Goal: Task Accomplishment & Management: Manage account settings

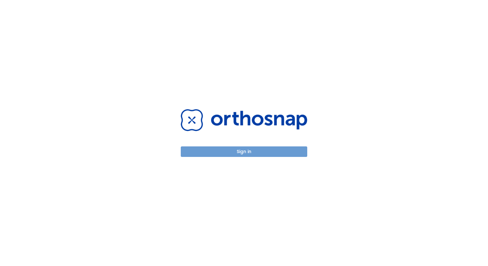
click at [248, 154] on button "Sign in" at bounding box center [244, 152] width 126 height 11
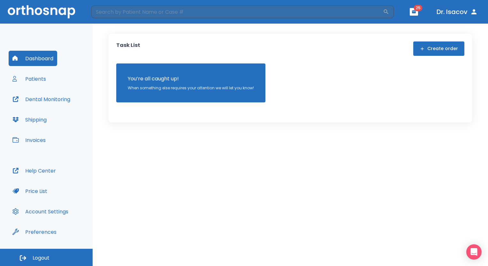
click at [221, 160] on div "Task List Create order You’re all caught up! When something else requires your …" at bounding box center [290, 145] width 395 height 243
click at [424, 12] on header "​ 25 Dr. Isacov" at bounding box center [244, 12] width 488 height 24
click at [418, 12] on header "​ 25 Dr. Isacov" at bounding box center [244, 12] width 488 height 24
click at [415, 12] on icon "button" at bounding box center [414, 11] width 4 height 3
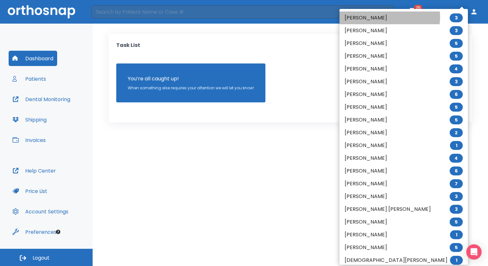
click at [389, 17] on li "[PERSON_NAME] 3" at bounding box center [403, 17] width 128 height 13
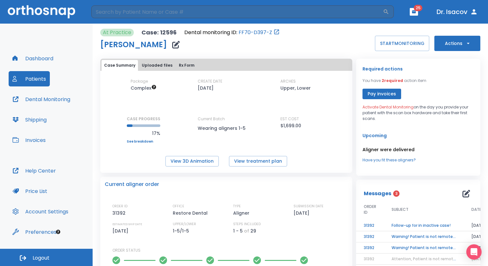
click at [379, 108] on span "Activate Dental Monitoring" at bounding box center [387, 106] width 51 height 5
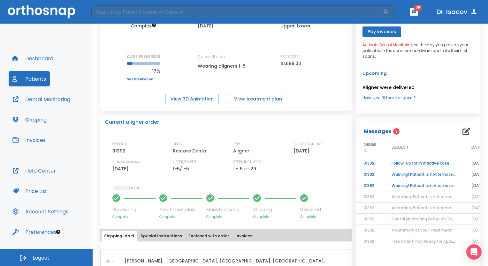
scroll to position [64, 0]
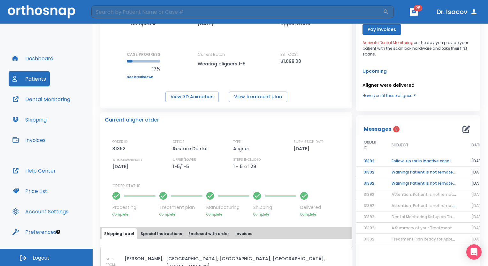
click at [407, 161] on td "Follow-up for in inactive case!" at bounding box center [424, 161] width 80 height 11
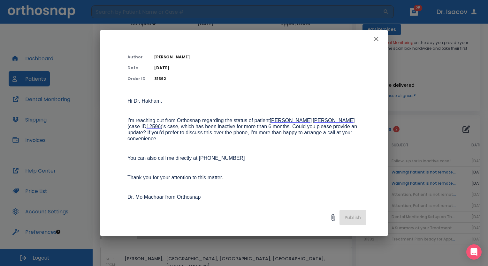
scroll to position [93, 0]
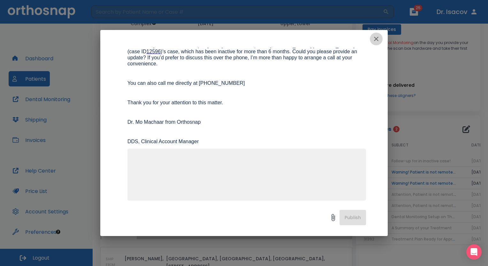
click at [372, 39] on icon "button" at bounding box center [376, 39] width 8 height 8
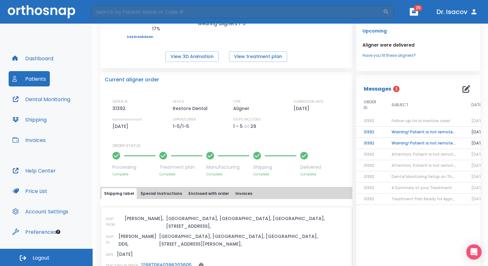
scroll to position [106, 0]
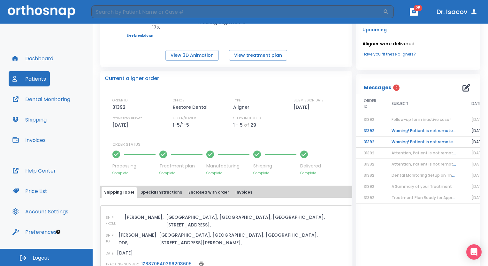
click at [401, 139] on td "Warning! Patient is not remotely monitored" at bounding box center [424, 142] width 80 height 11
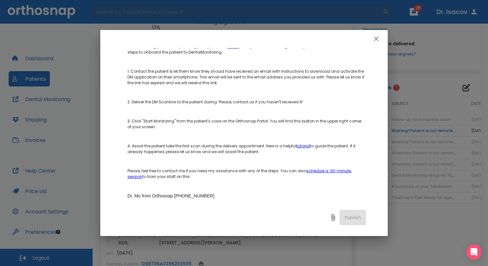
scroll to position [169, 0]
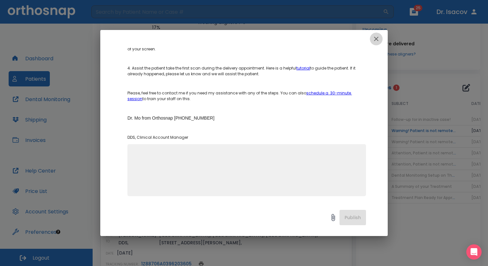
click at [376, 42] on icon "button" at bounding box center [376, 39] width 8 height 8
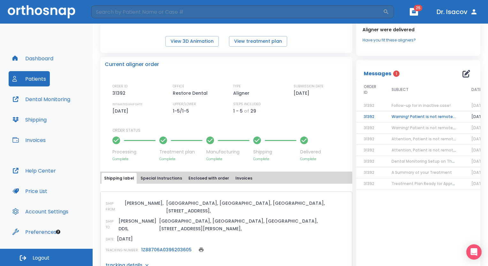
scroll to position [125, 0]
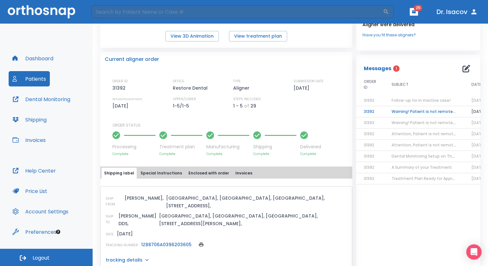
click at [139, 257] on p "tracking details" at bounding box center [124, 260] width 37 height 6
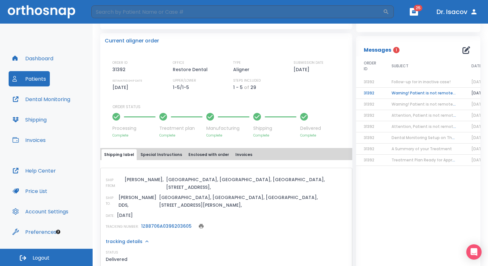
scroll to position [0, 0]
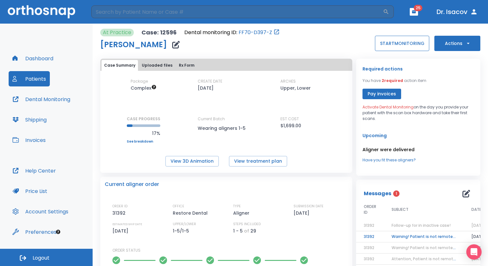
click at [383, 47] on button "START MONITORING" at bounding box center [402, 43] width 54 height 15
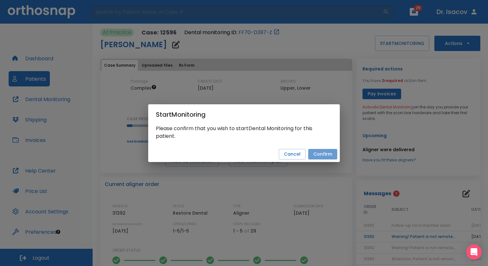
click at [315, 153] on button "Confirm" at bounding box center [322, 154] width 29 height 11
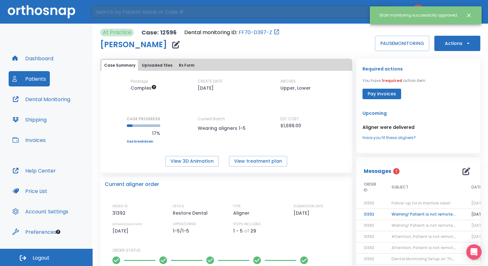
click at [469, 15] on icon "Close notification" at bounding box center [469, 15] width 4 height 4
